Goal: Communication & Community: Ask a question

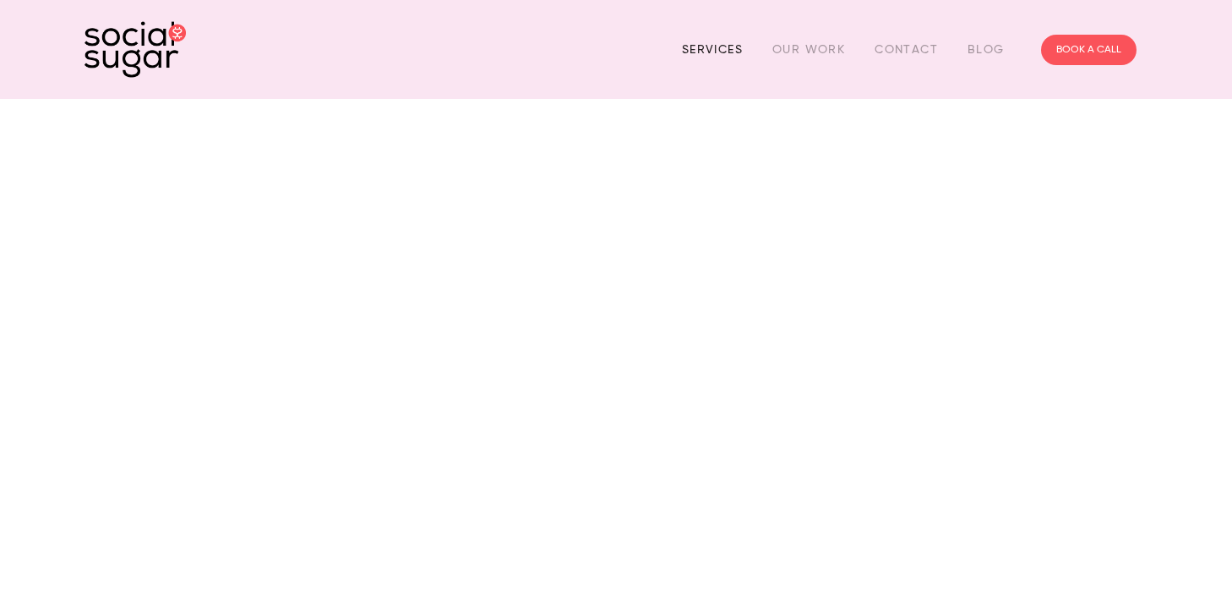
click at [723, 45] on link "Services" at bounding box center [712, 49] width 61 height 26
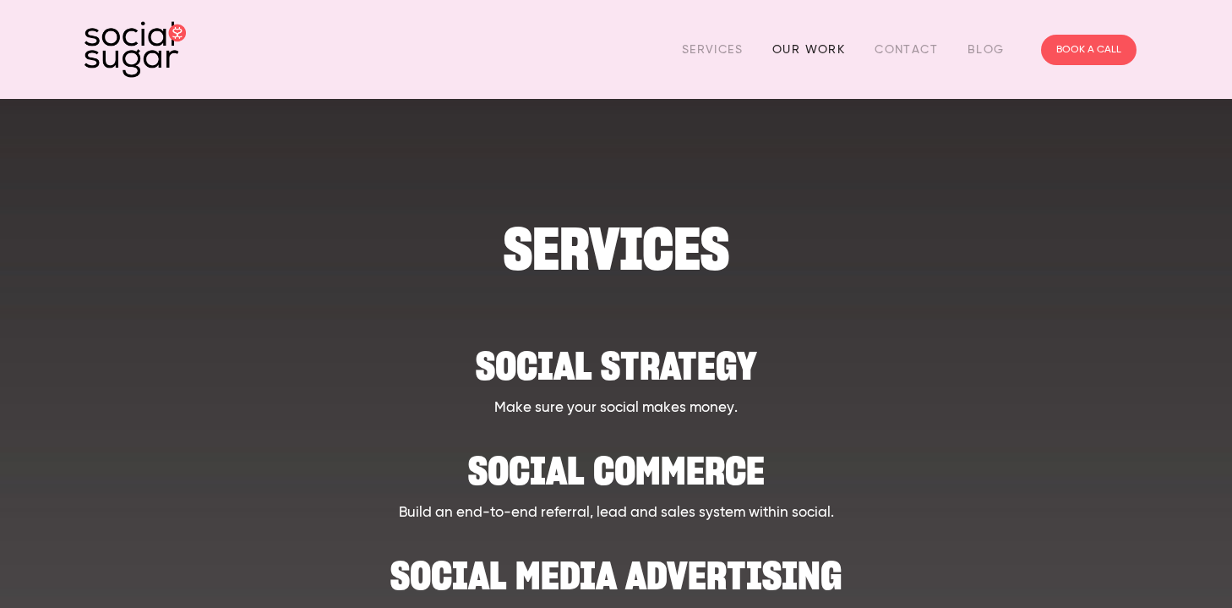
click at [814, 50] on link "Our Work" at bounding box center [809, 49] width 73 height 26
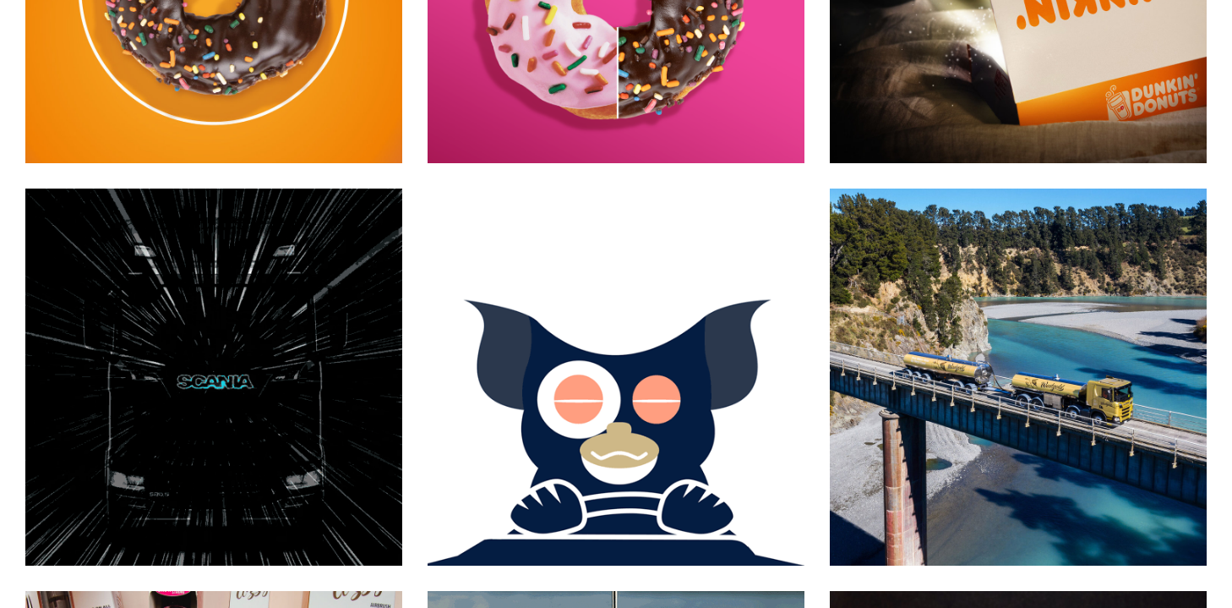
scroll to position [4306, 0]
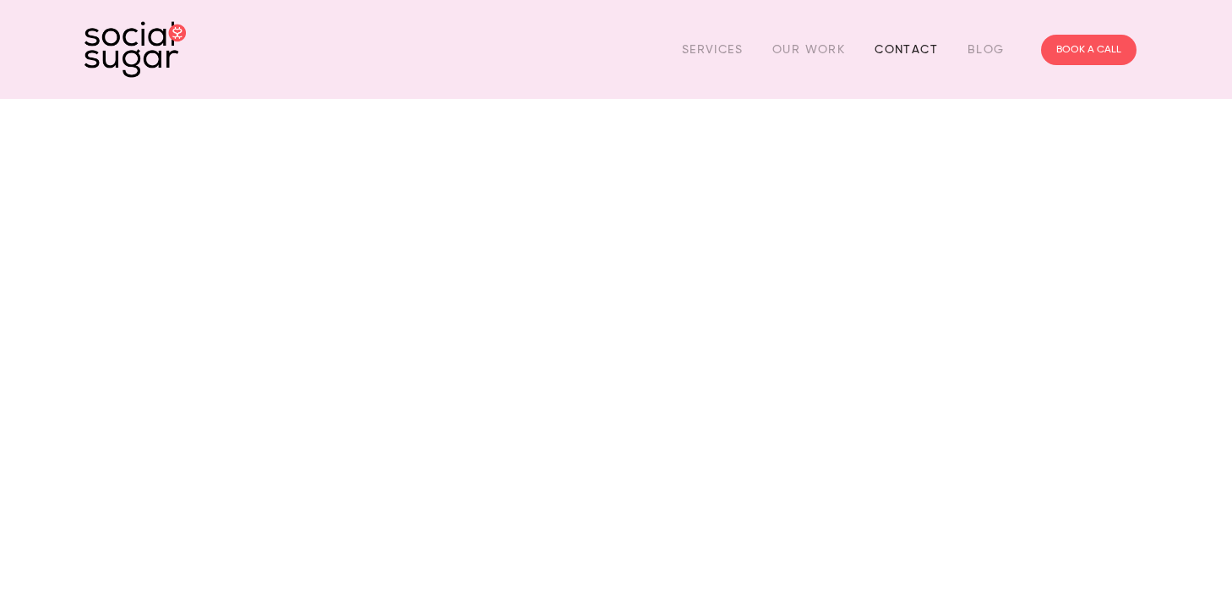
click at [915, 45] on link "Contact" at bounding box center [906, 49] width 63 height 26
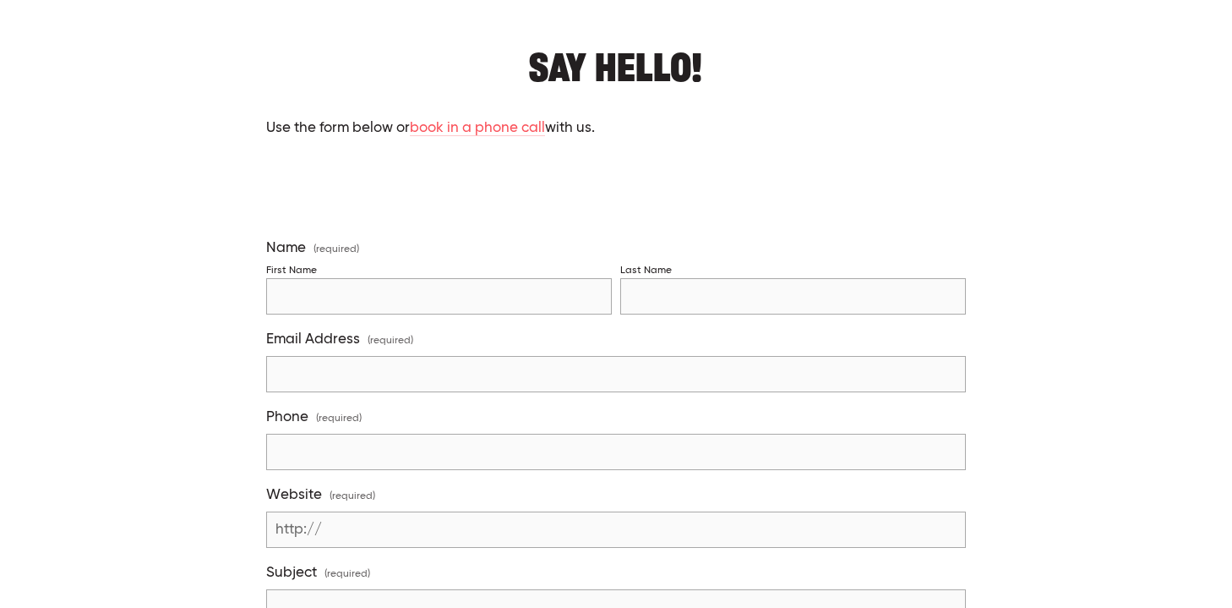
scroll to position [340, 0]
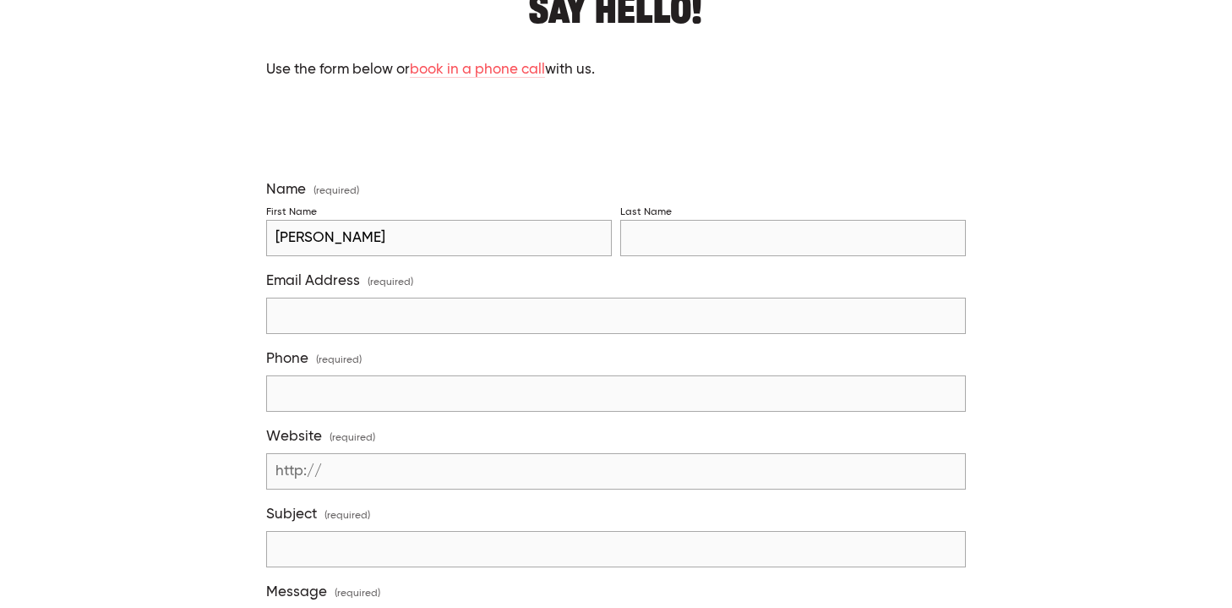
type input "MIke"
type input "Grogan"
click at [293, 229] on input "MIke" at bounding box center [439, 238] width 346 height 36
type input "Mike"
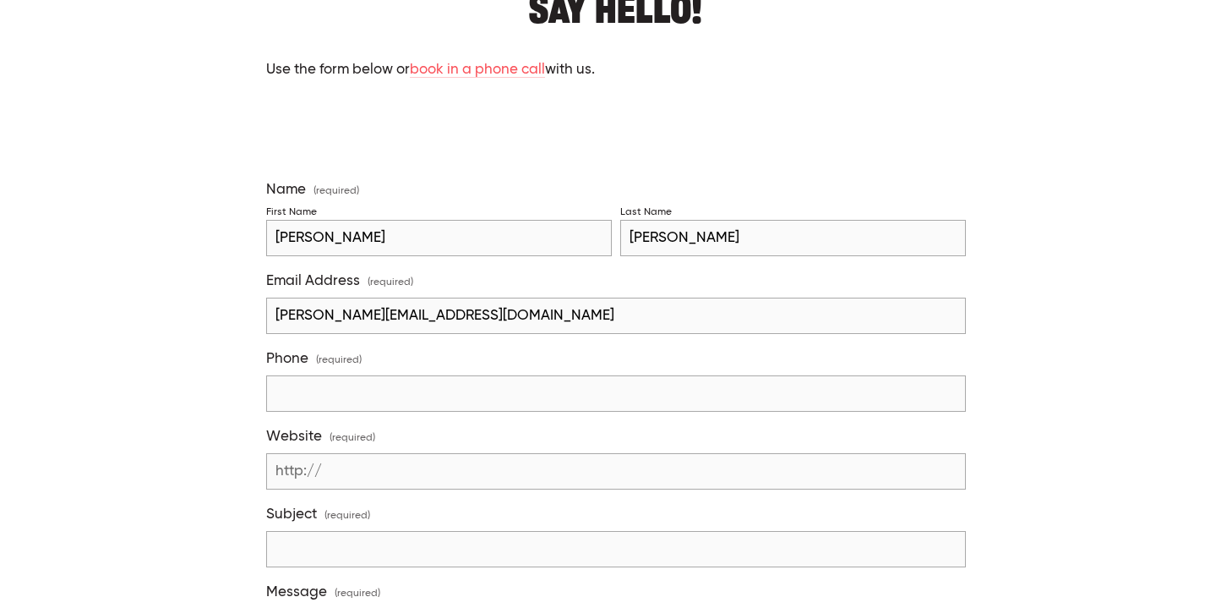
type input "mike@kayaktours.co.nz"
type input "0274430266"
click at [450, 475] on input "Website (required)" at bounding box center [615, 471] width 699 height 36
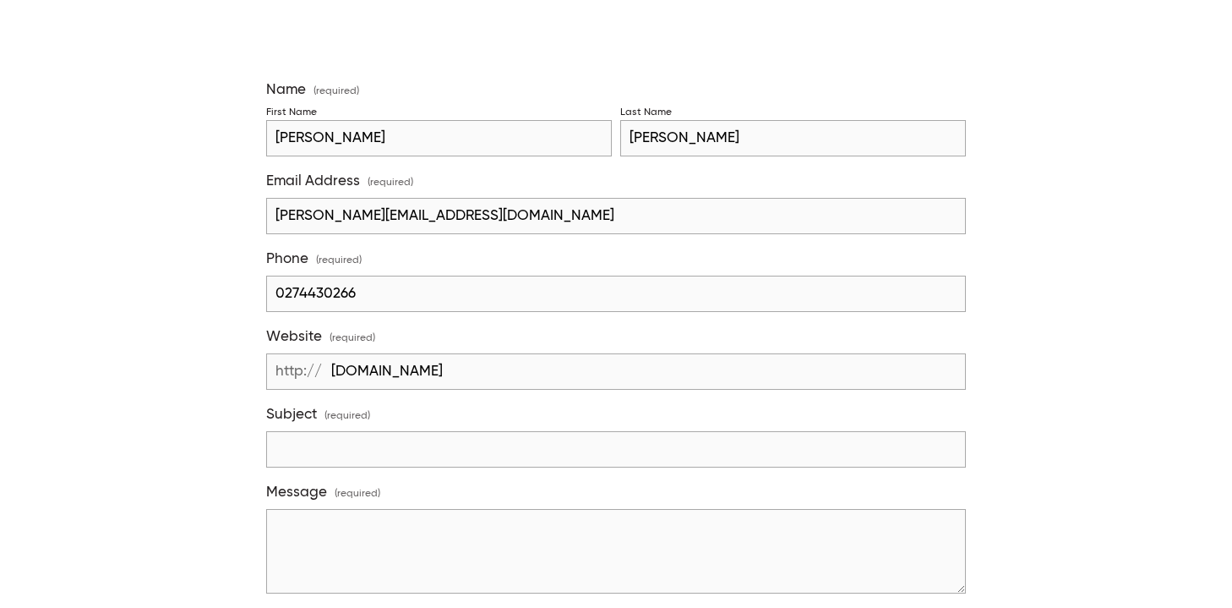
scroll to position [557, 0]
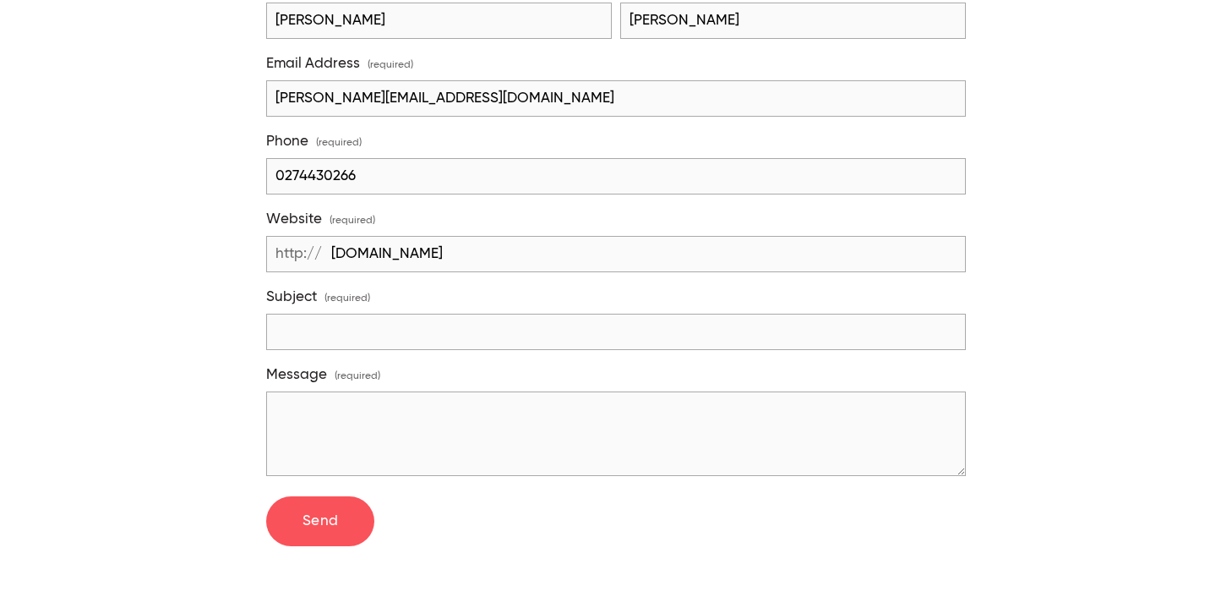
type input "www.kayaktours.co.nz"
click at [371, 331] on input "Subject (required)" at bounding box center [615, 332] width 699 height 36
type input "a"
type input "Digital"
click at [388, 445] on textarea "Message (required)" at bounding box center [615, 433] width 699 height 85
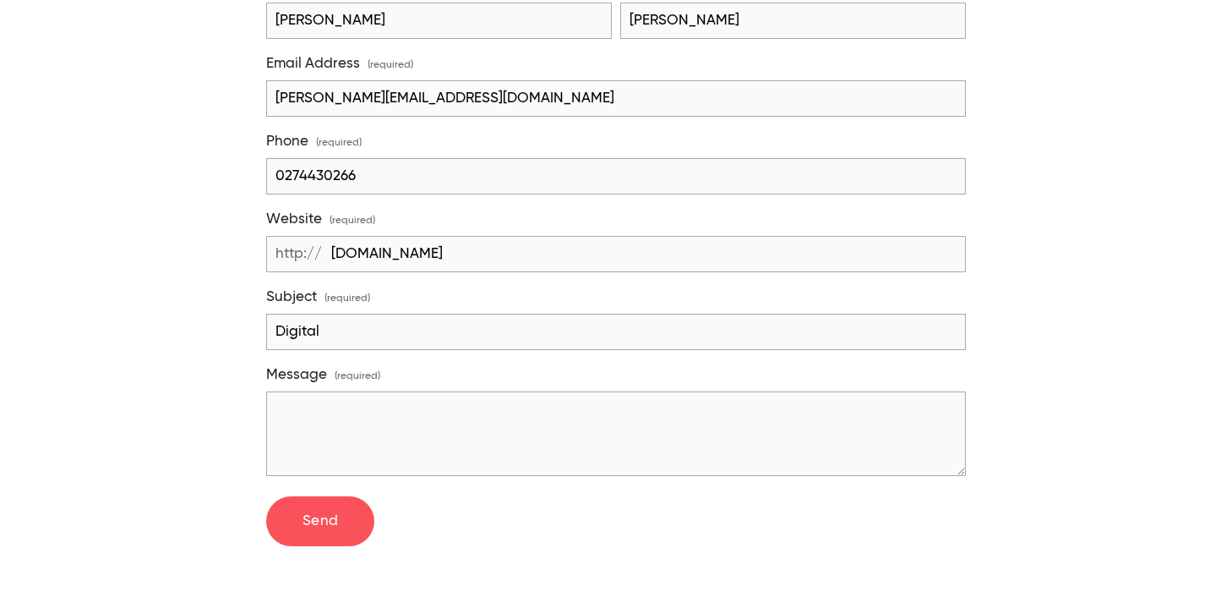
paste textarea "Hi Interested in what you can offer a small business looking to develop digital…"
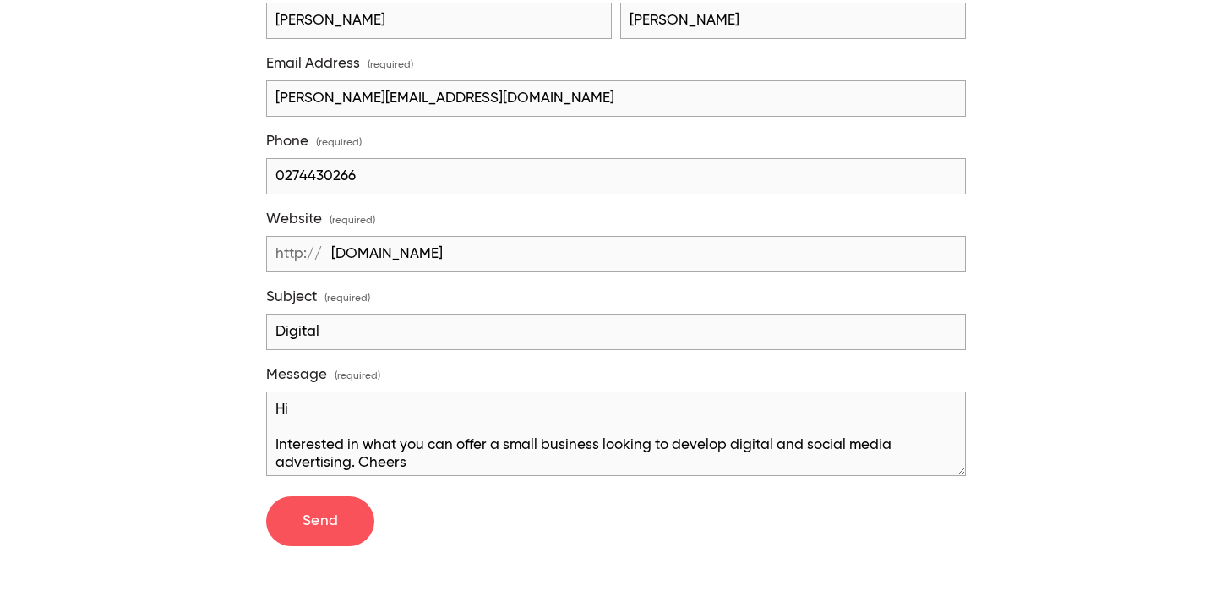
click at [286, 428] on textarea "Hi Interested in what you can offer a small business looking to develop digital…" at bounding box center [615, 433] width 699 height 85
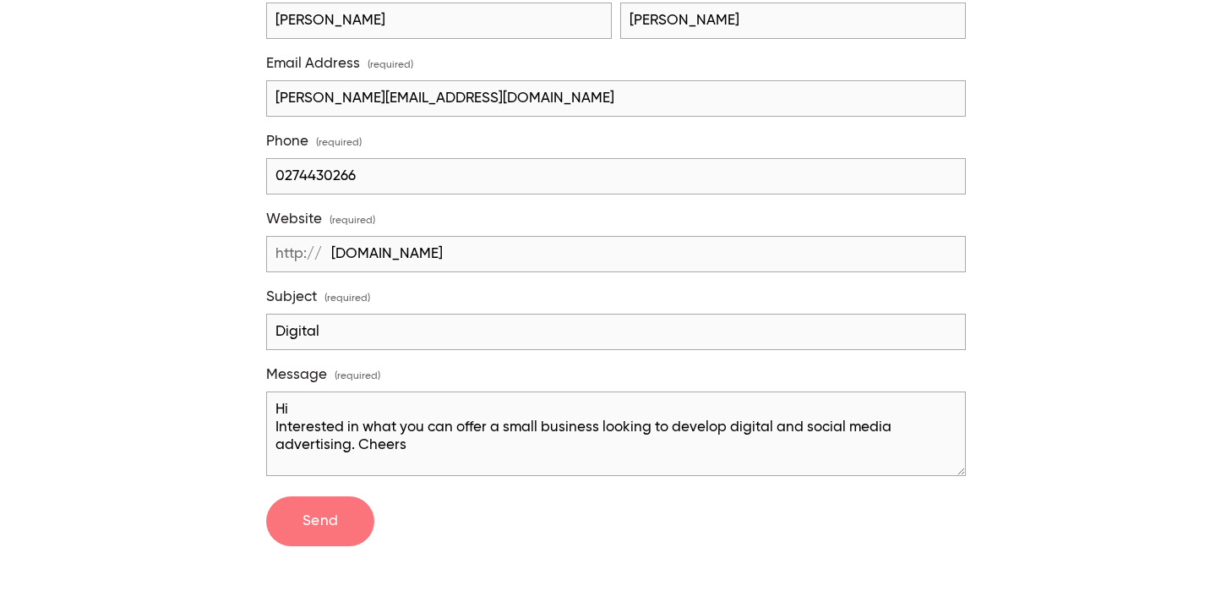
type textarea "Hi Interested in what you can offer a small business looking to develop digital…"
click at [285, 513] on button "Send Send" at bounding box center [320, 521] width 108 height 51
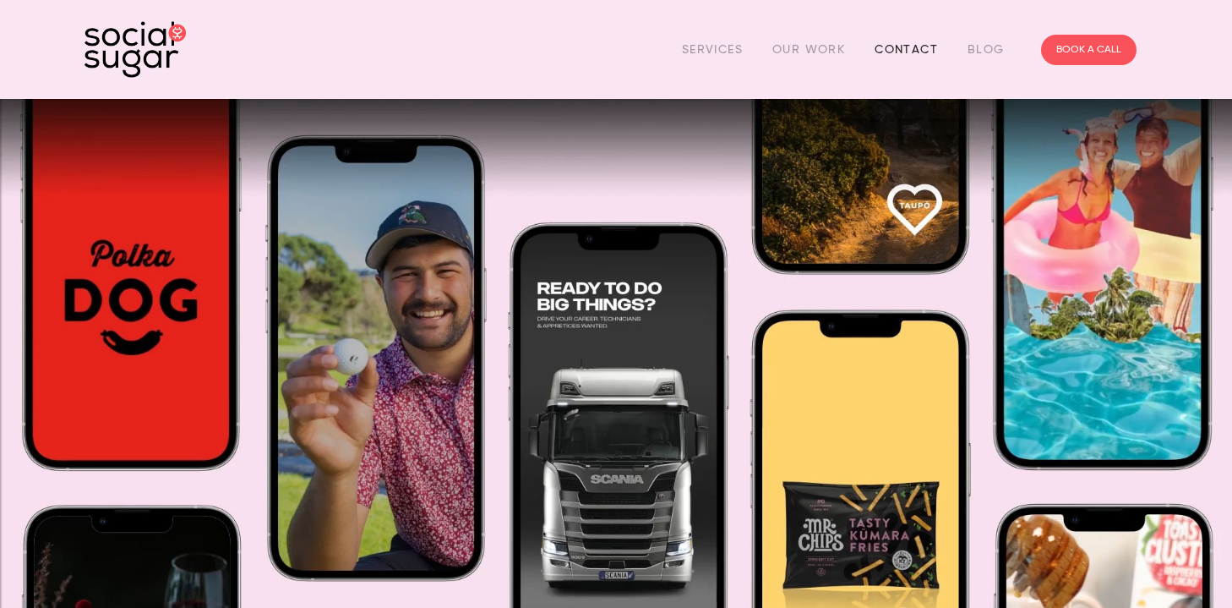
click at [916, 50] on link "Contact" at bounding box center [906, 49] width 63 height 26
